Goal: Check status: Check status

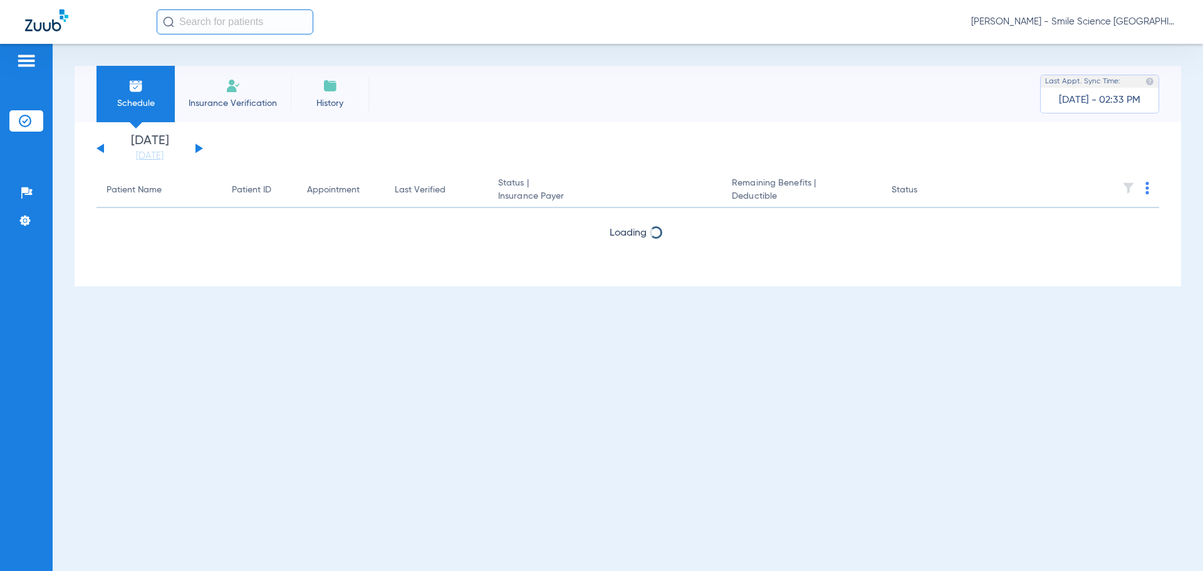
click at [199, 148] on button at bounding box center [199, 147] width 8 height 9
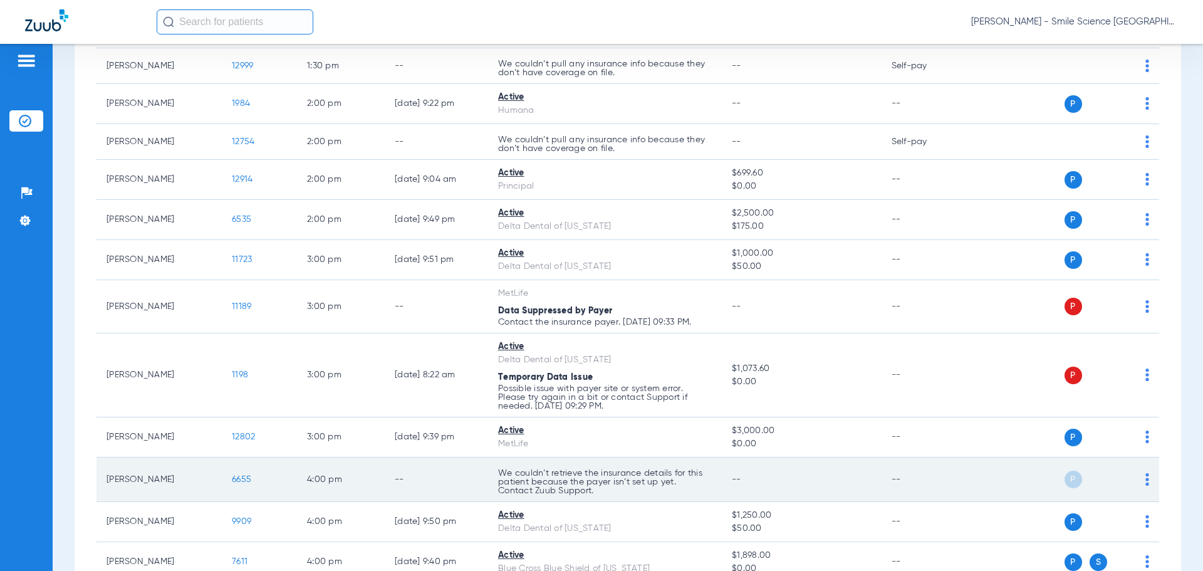
scroll to position [1629, 0]
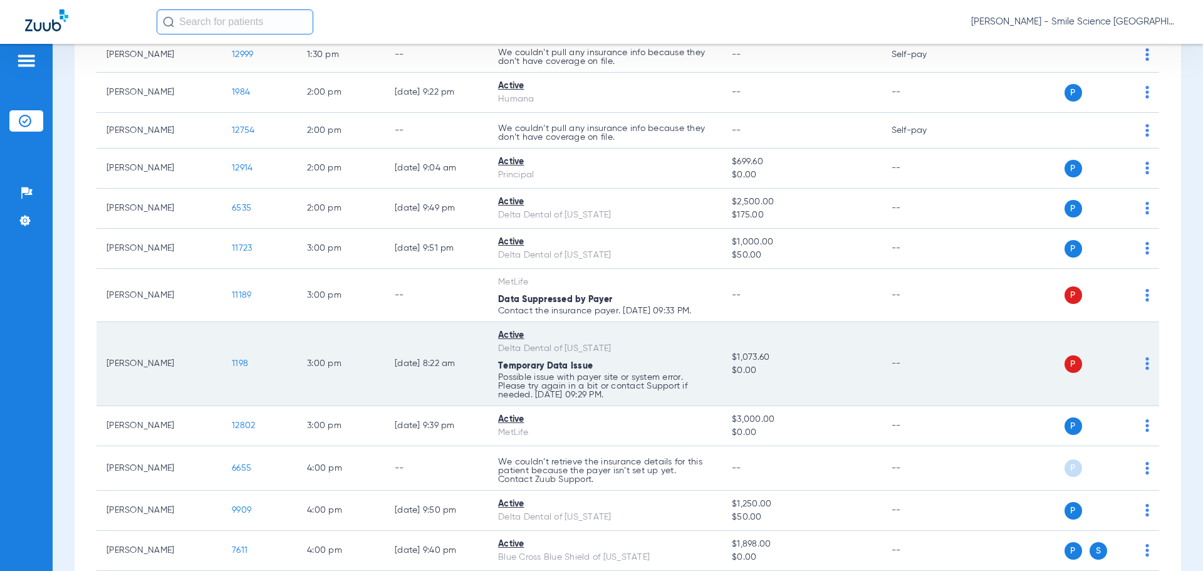
click at [246, 360] on span "1198" at bounding box center [240, 363] width 16 height 9
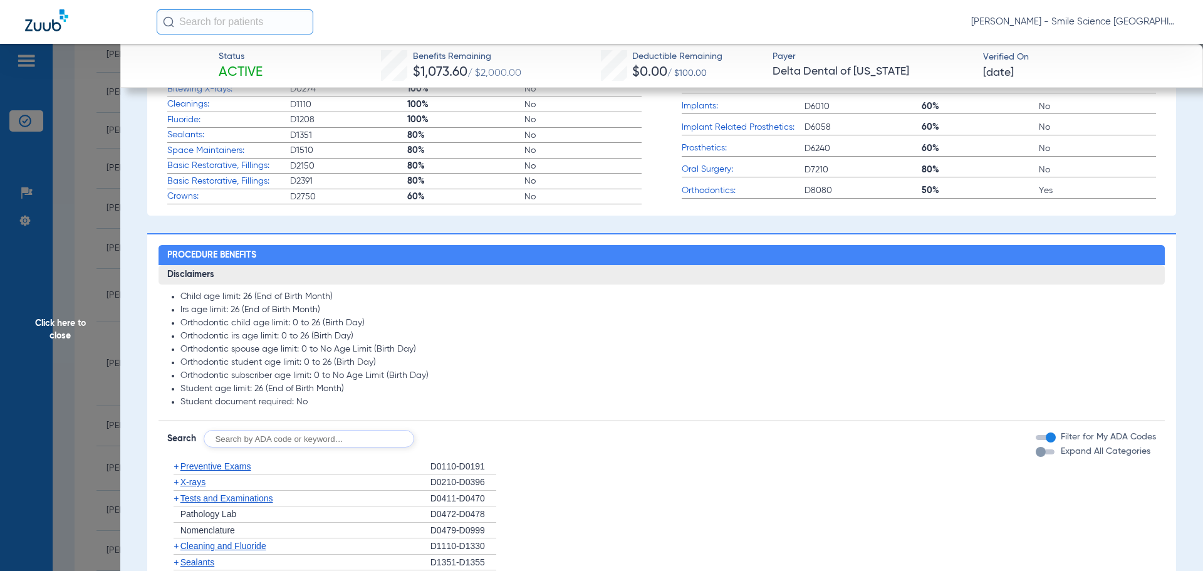
scroll to position [689, 0]
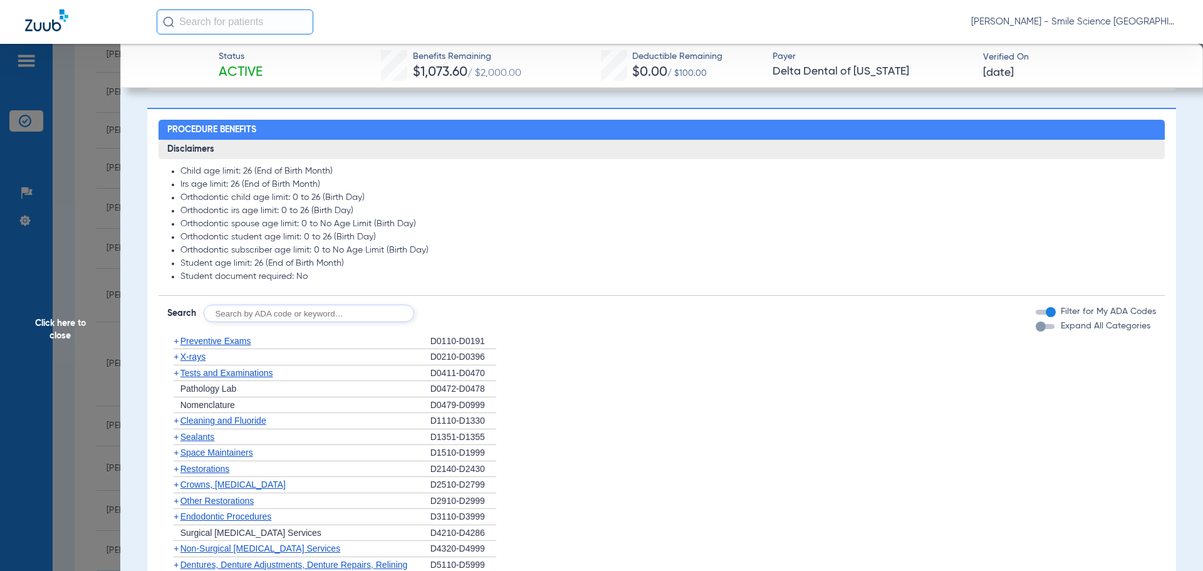
click at [236, 425] on span "Cleaning and Fluoride" at bounding box center [223, 420] width 86 height 10
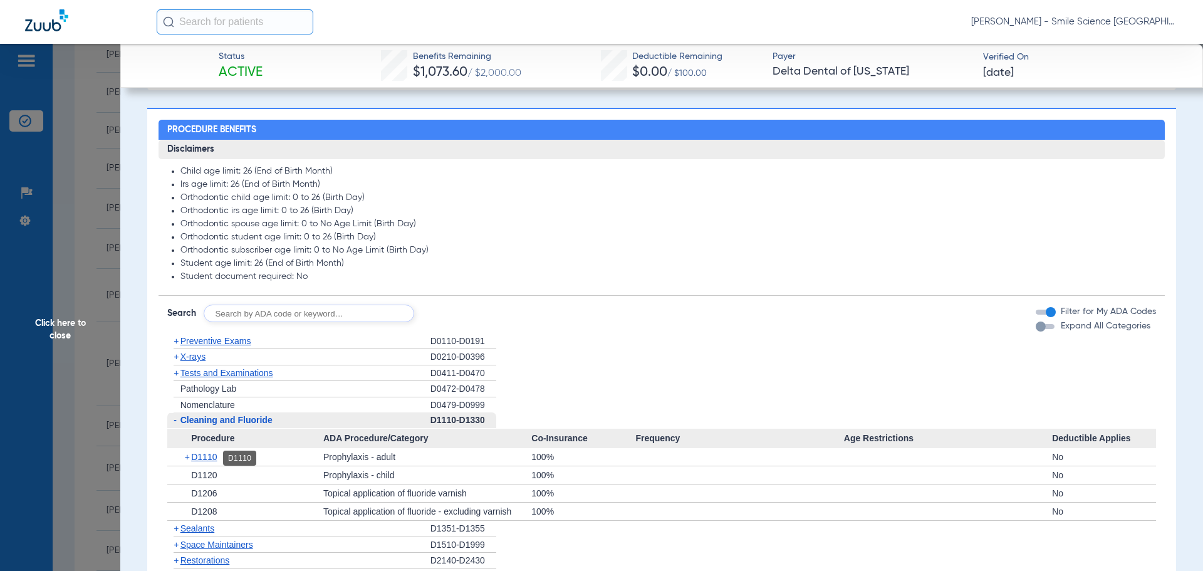
click at [209, 457] on span "D1110" at bounding box center [204, 457] width 26 height 10
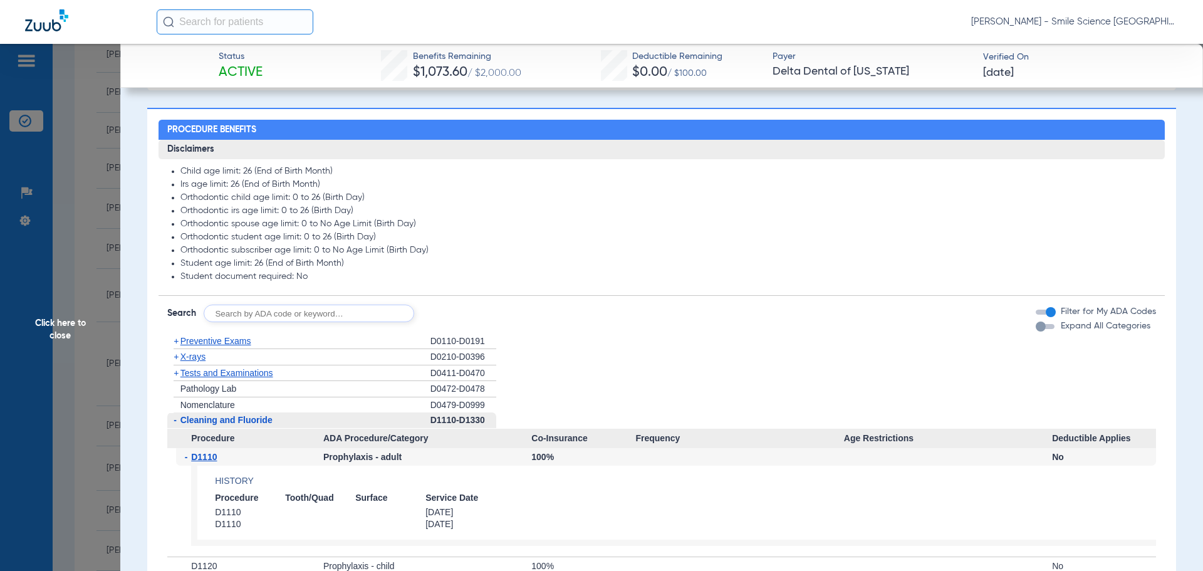
scroll to position [752, 0]
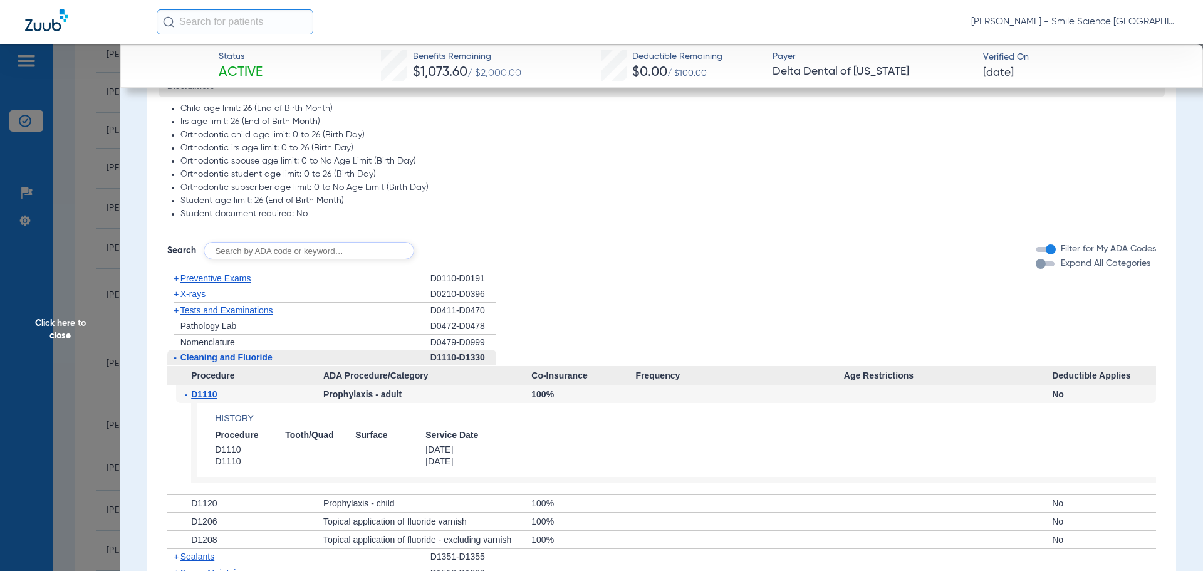
click at [60, 320] on span "Click here to close" at bounding box center [60, 329] width 120 height 571
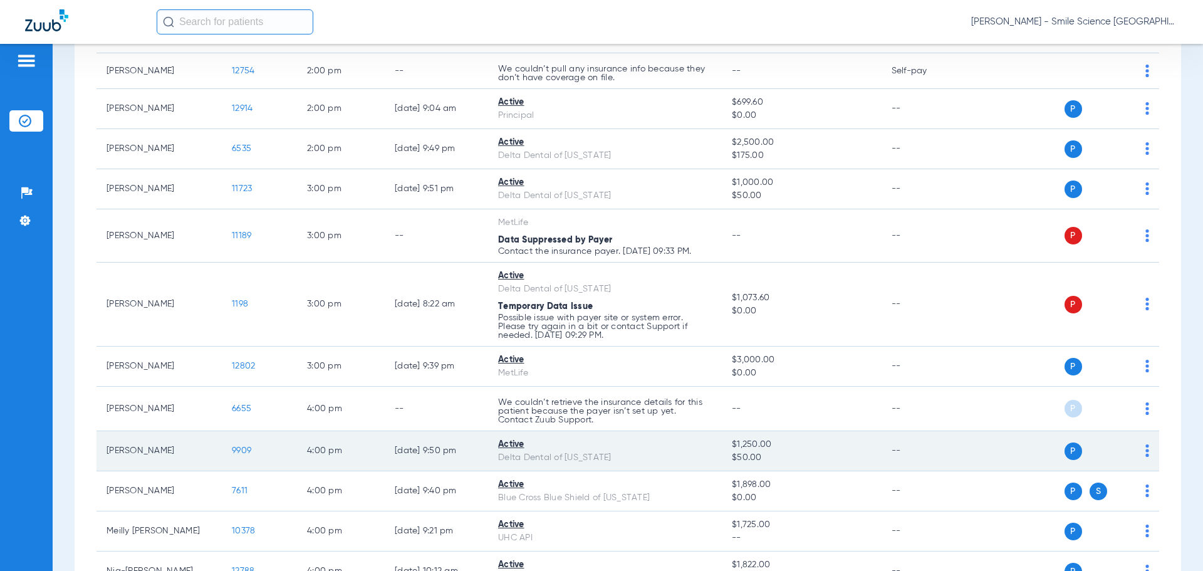
scroll to position [1754, 0]
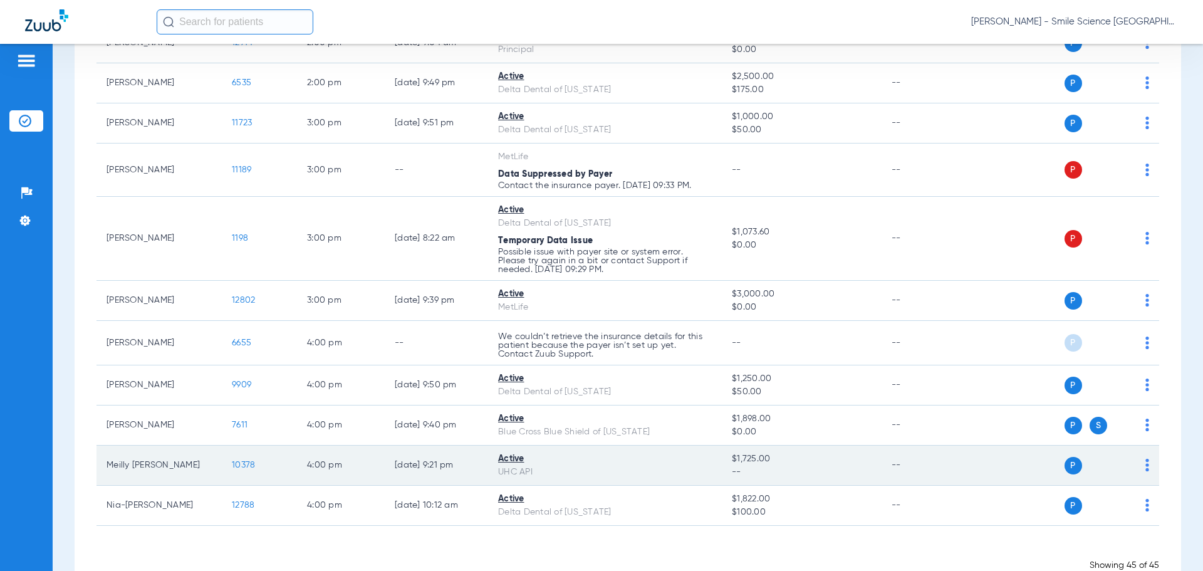
click at [242, 469] on span "10378" at bounding box center [243, 464] width 23 height 9
